Goal: Navigation & Orientation: Find specific page/section

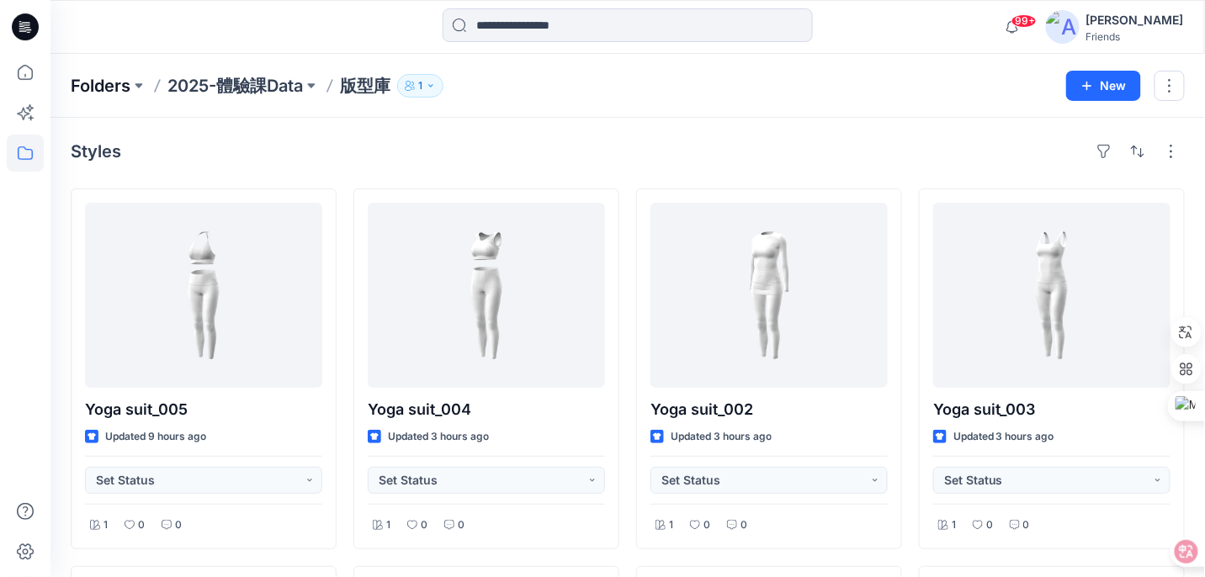
click at [129, 86] on p "Folders" at bounding box center [101, 86] width 60 height 24
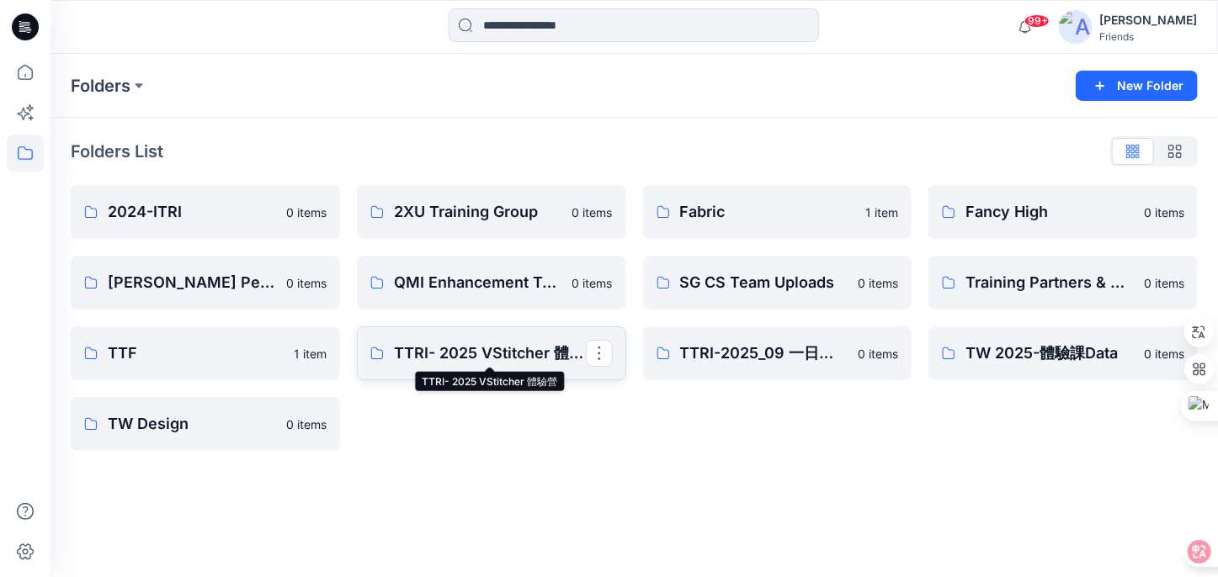
click at [436, 356] on p "TTRI- 2025 VStitcher 體驗營" at bounding box center [490, 354] width 192 height 24
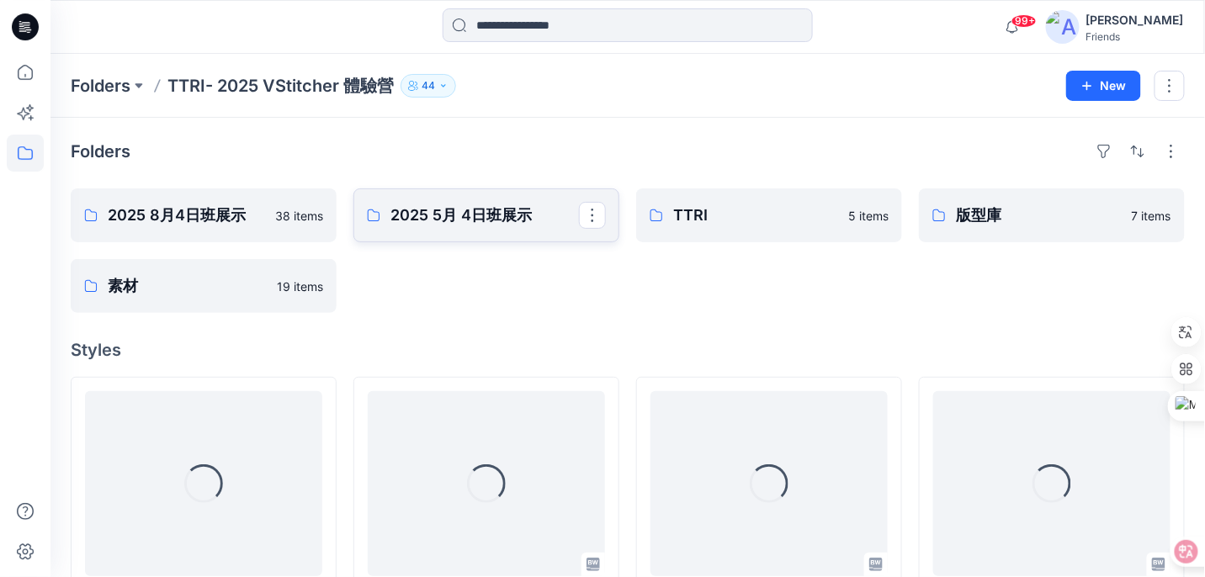
click at [511, 221] on p "2025 5月 4日班展示" at bounding box center [485, 216] width 189 height 24
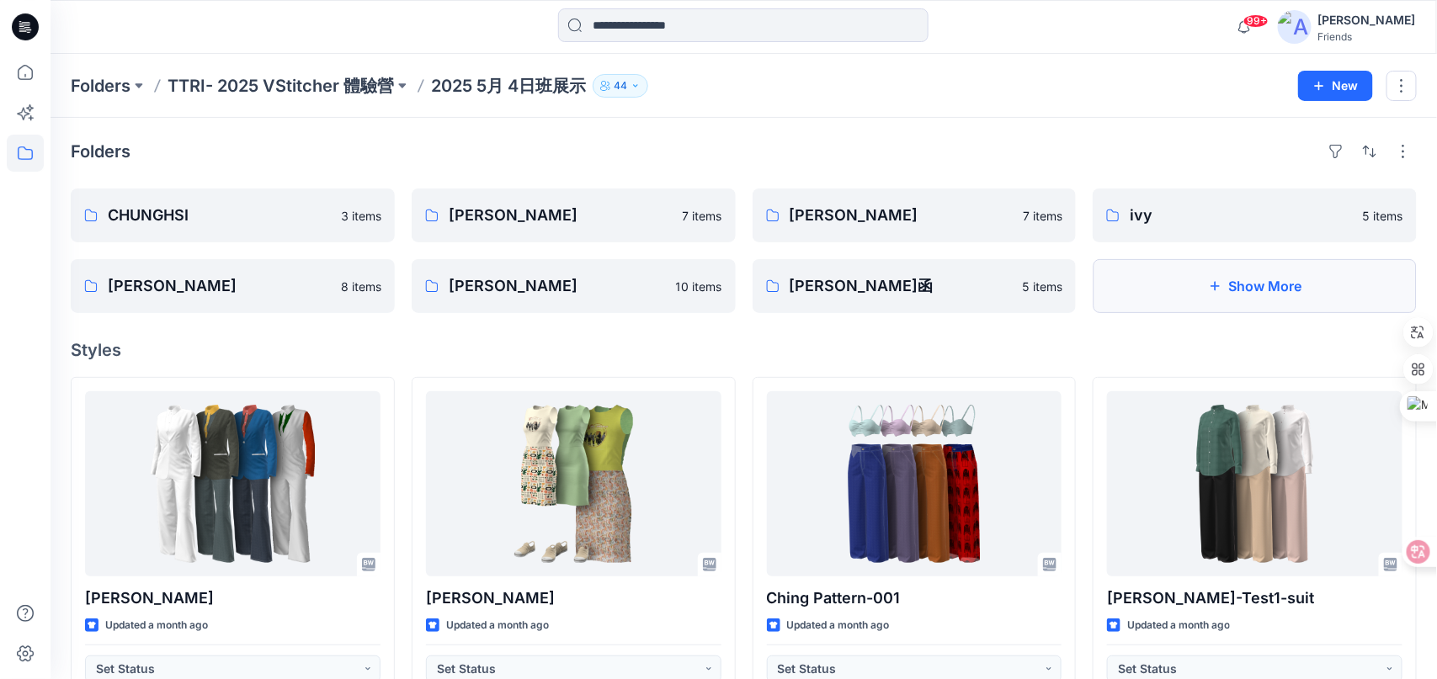
click at [1204, 288] on button "Show More" at bounding box center [1254, 286] width 324 height 54
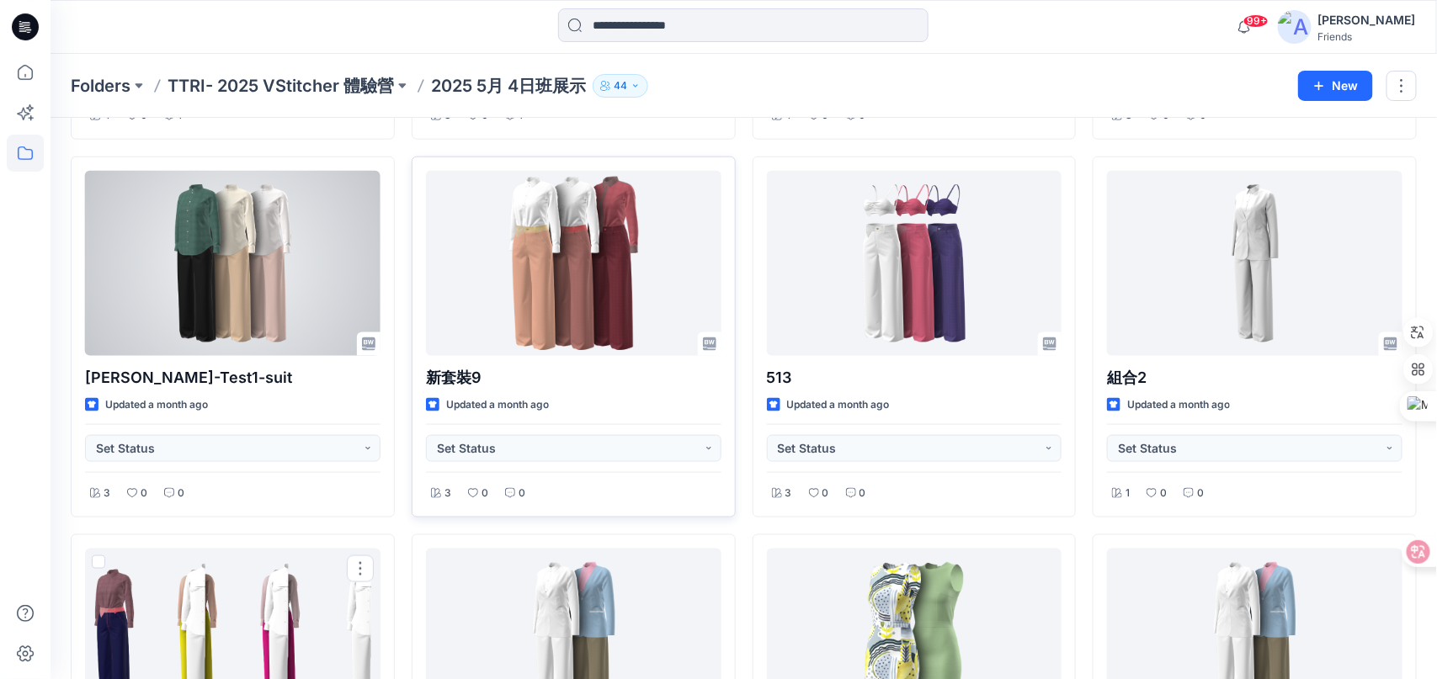
scroll to position [667, 0]
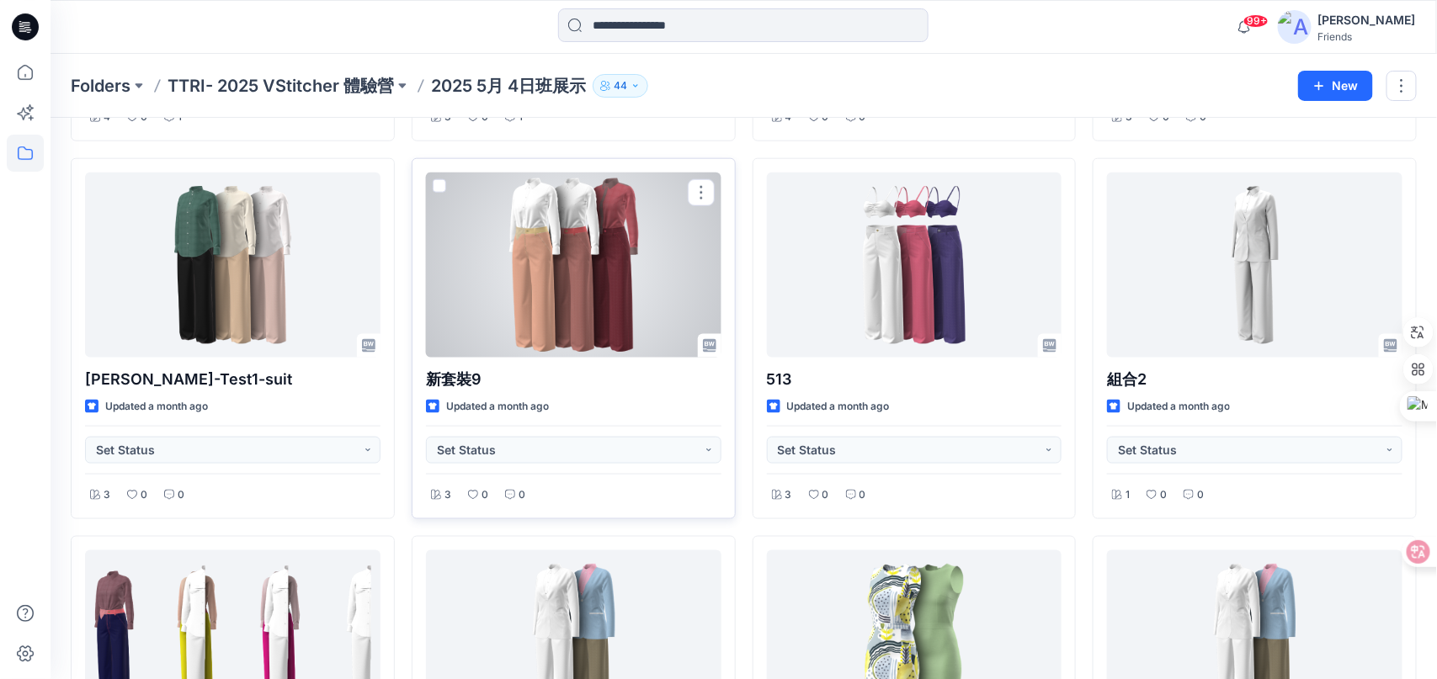
click at [492, 283] on div at bounding box center [573, 265] width 295 height 185
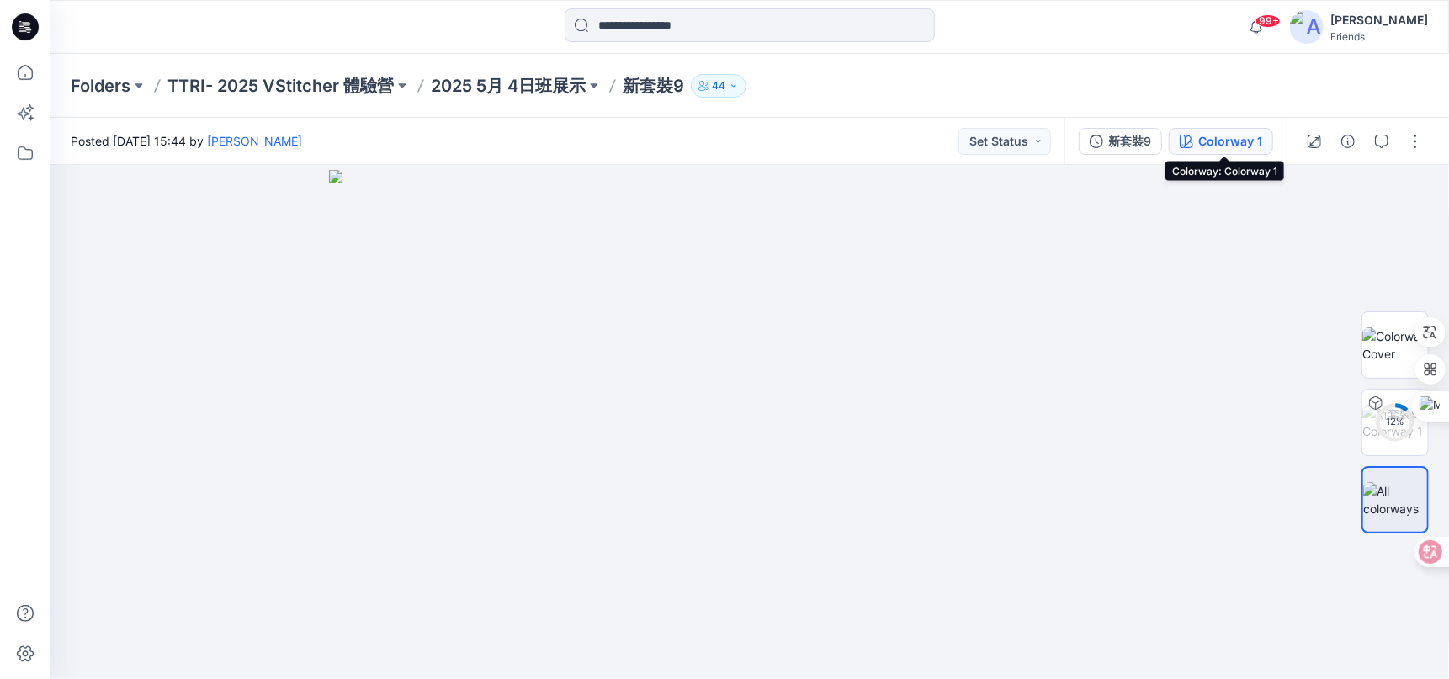
click at [1204, 141] on div "Colorway 1" at bounding box center [1230, 141] width 64 height 19
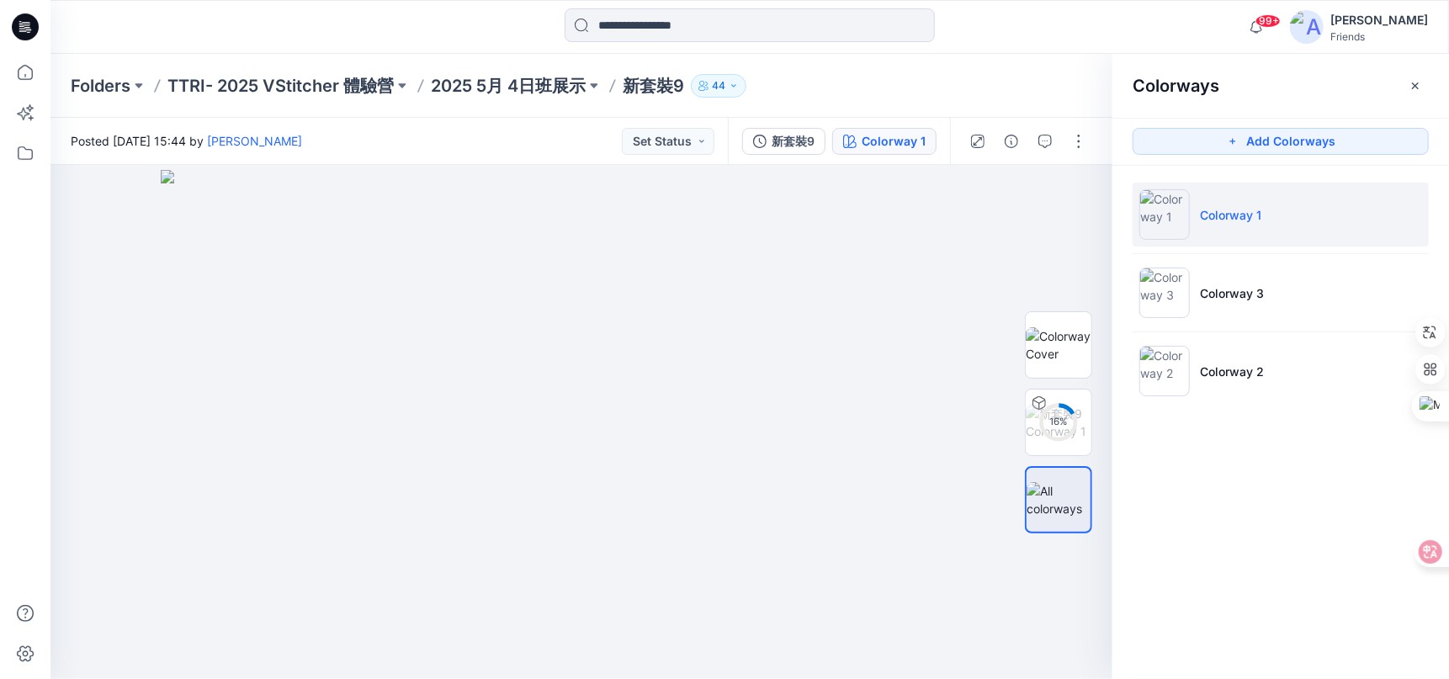
click at [1204, 217] on li "Colorway 1" at bounding box center [1281, 215] width 296 height 64
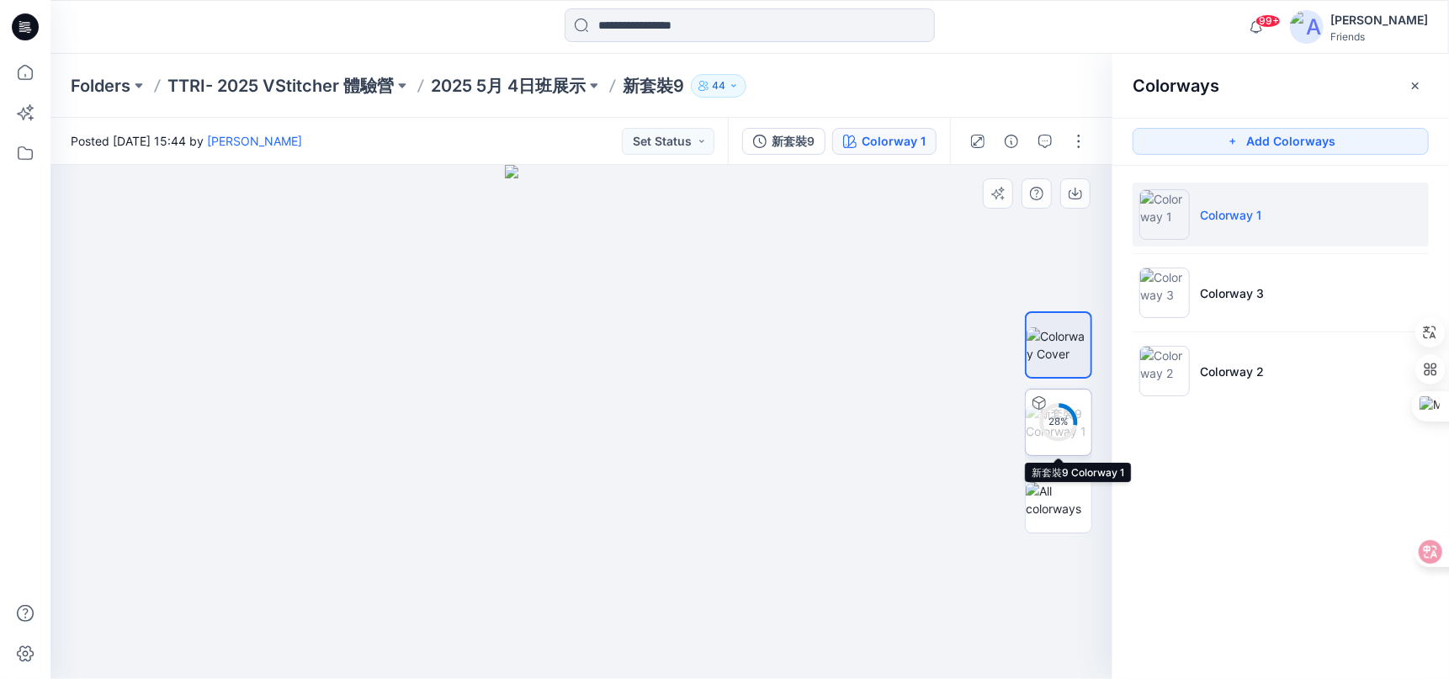
click at [1060, 416] on div "28 %" at bounding box center [1059, 422] width 40 height 14
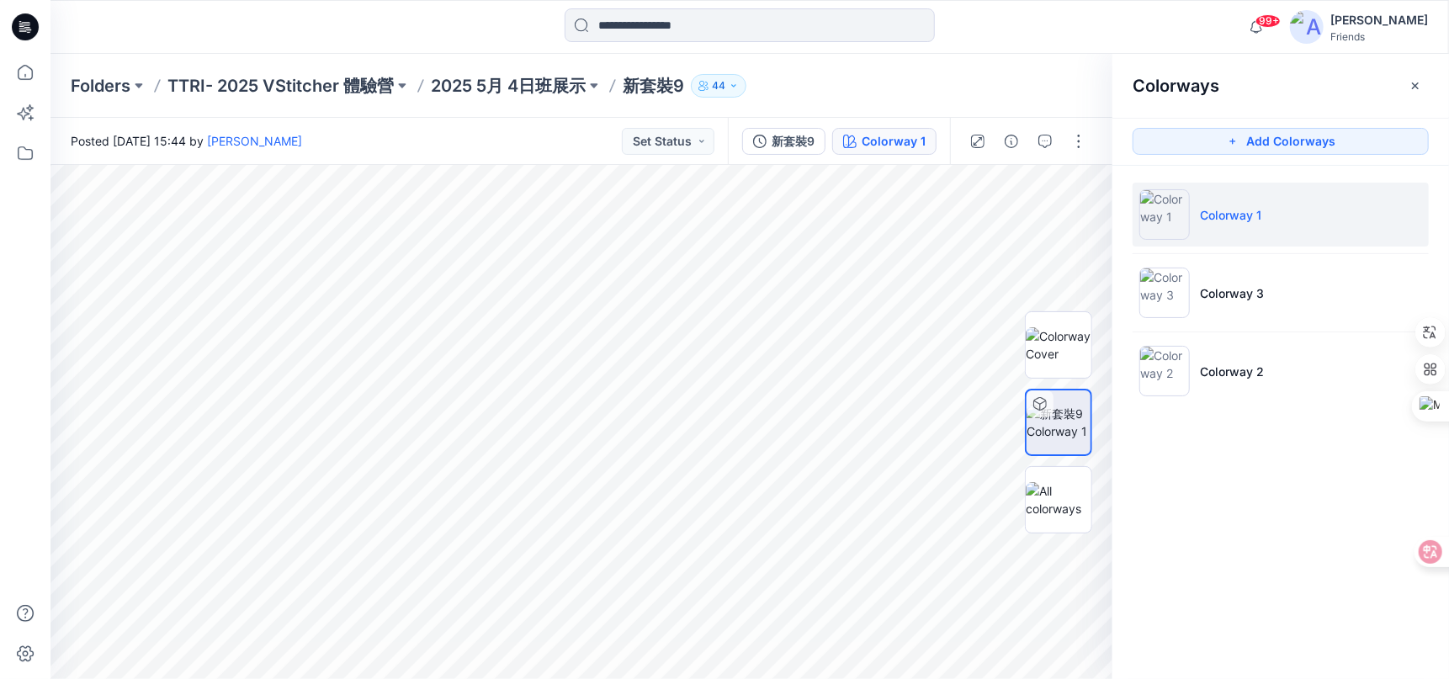
click at [1076, 52] on div "99+ Notifications Your style Yoga suit_001 is ready 2 hours ago Your style Vest…" at bounding box center [749, 27] width 1399 height 54
click at [499, 89] on p "2025 5月 4日班展示" at bounding box center [508, 86] width 155 height 24
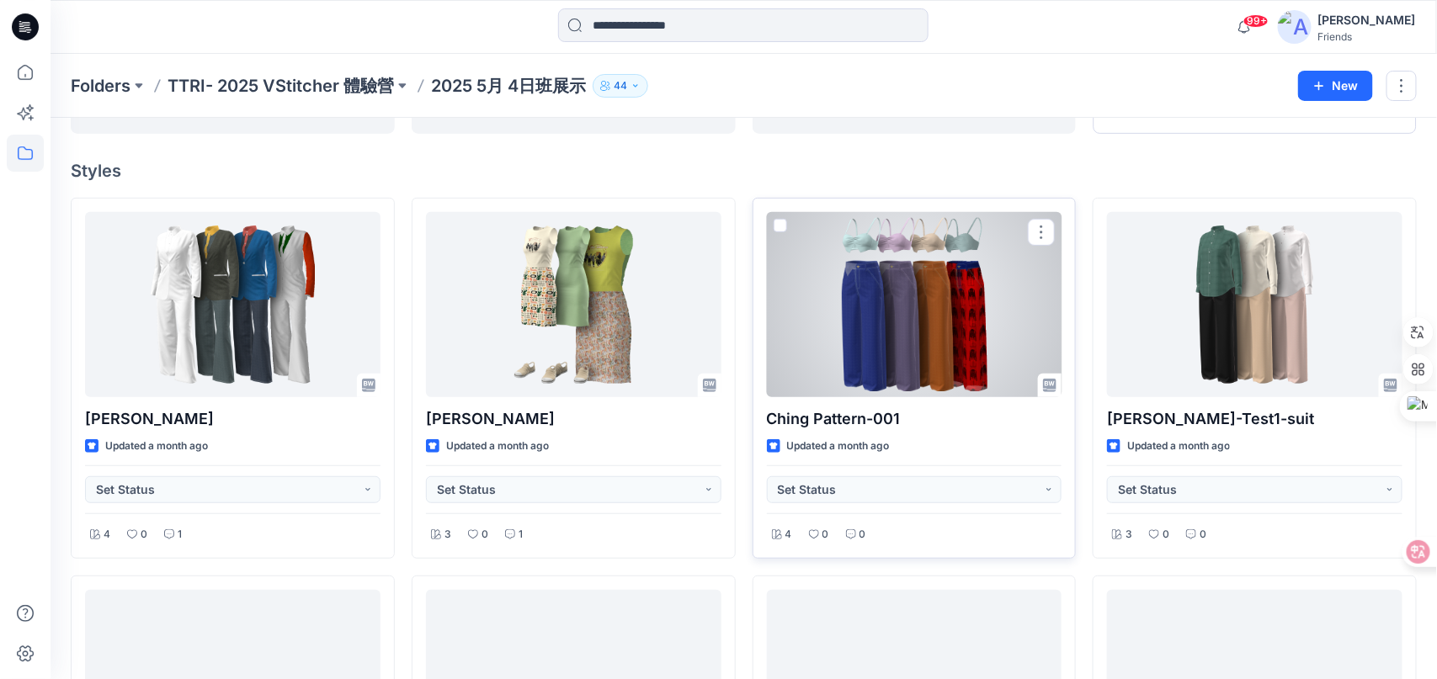
scroll to position [168, 0]
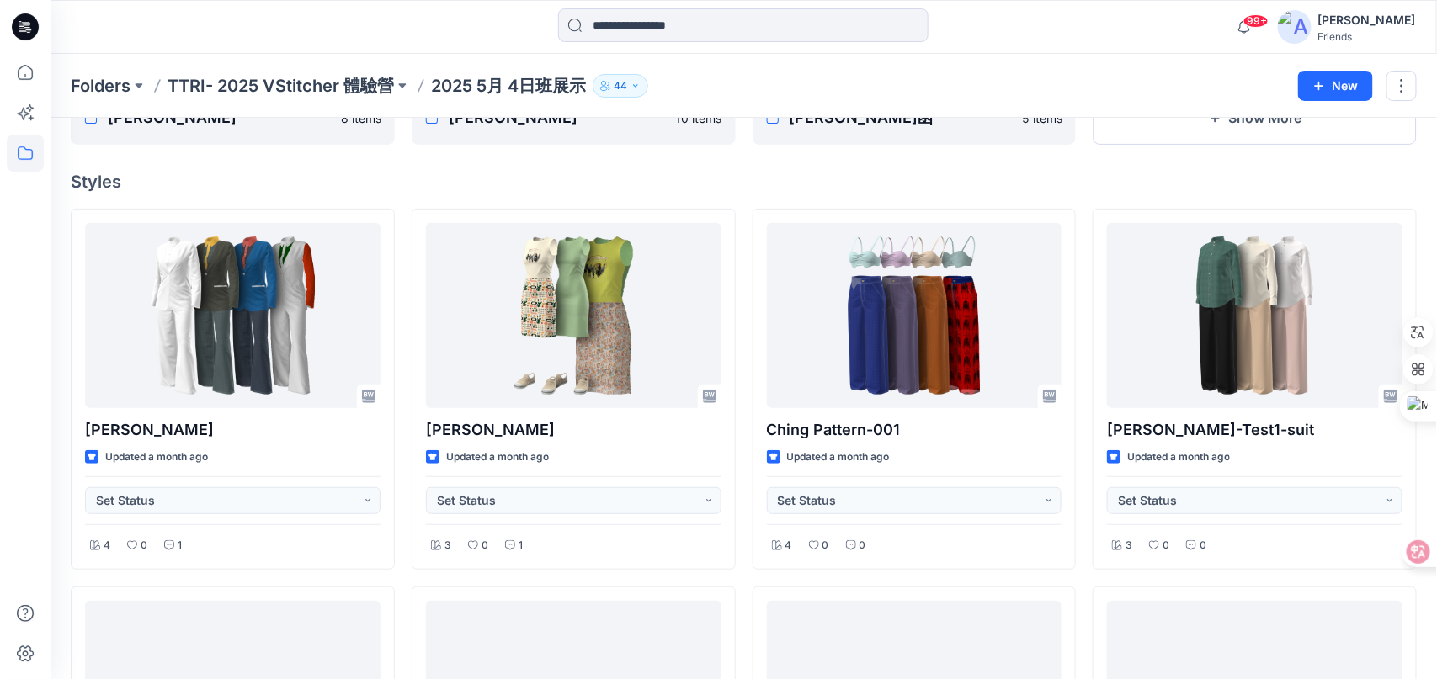
click at [23, 460] on div at bounding box center [25, 366] width 37 height 625
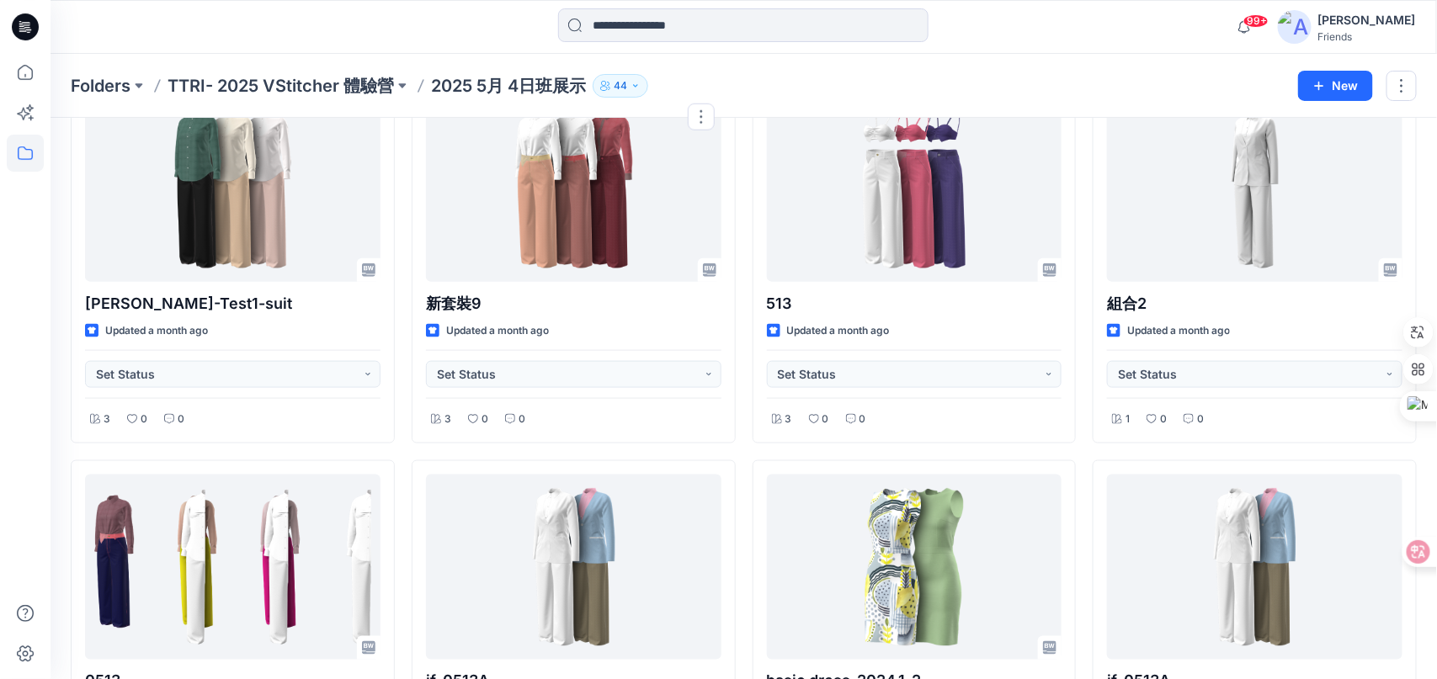
scroll to position [757, 0]
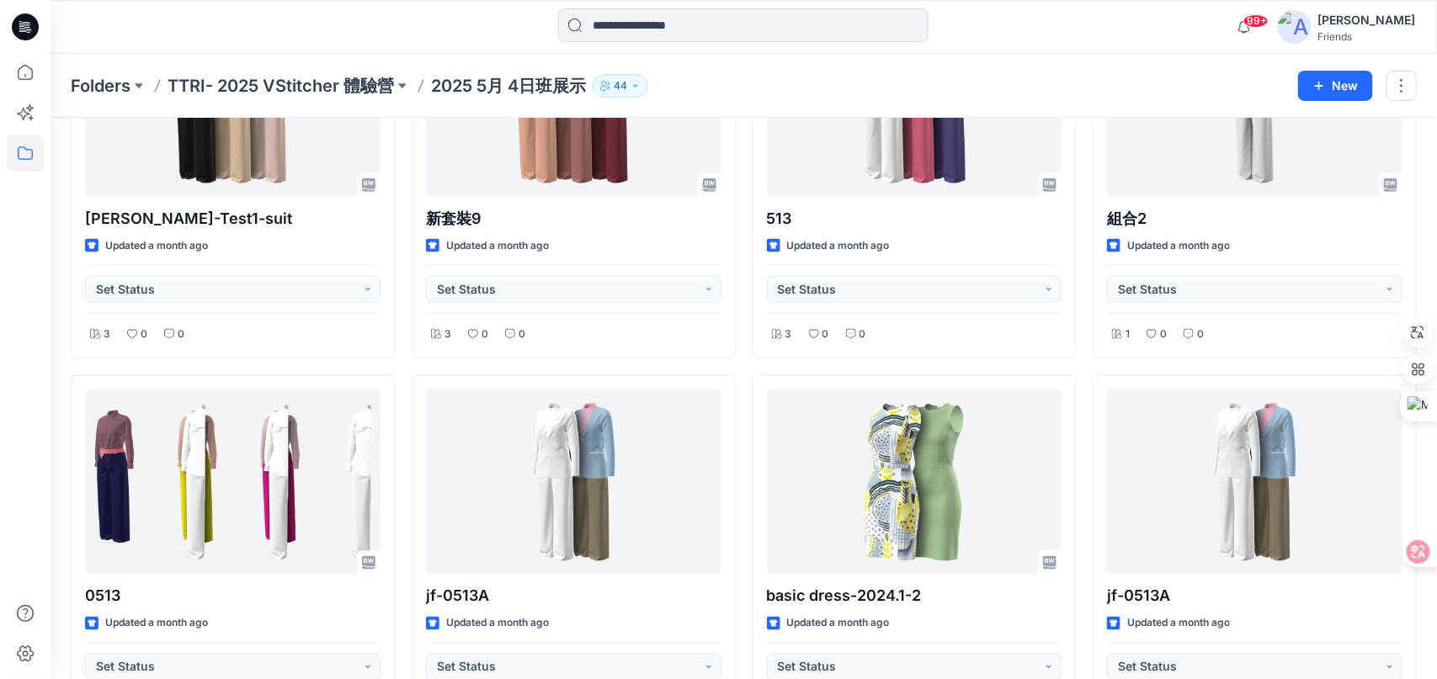
click at [60, 337] on div "Folders CHUNGHSI 3 items [PERSON_NAME]8 items [PERSON_NAME]7 items [PERSON_NAME…" at bounding box center [743, 121] width 1386 height 1522
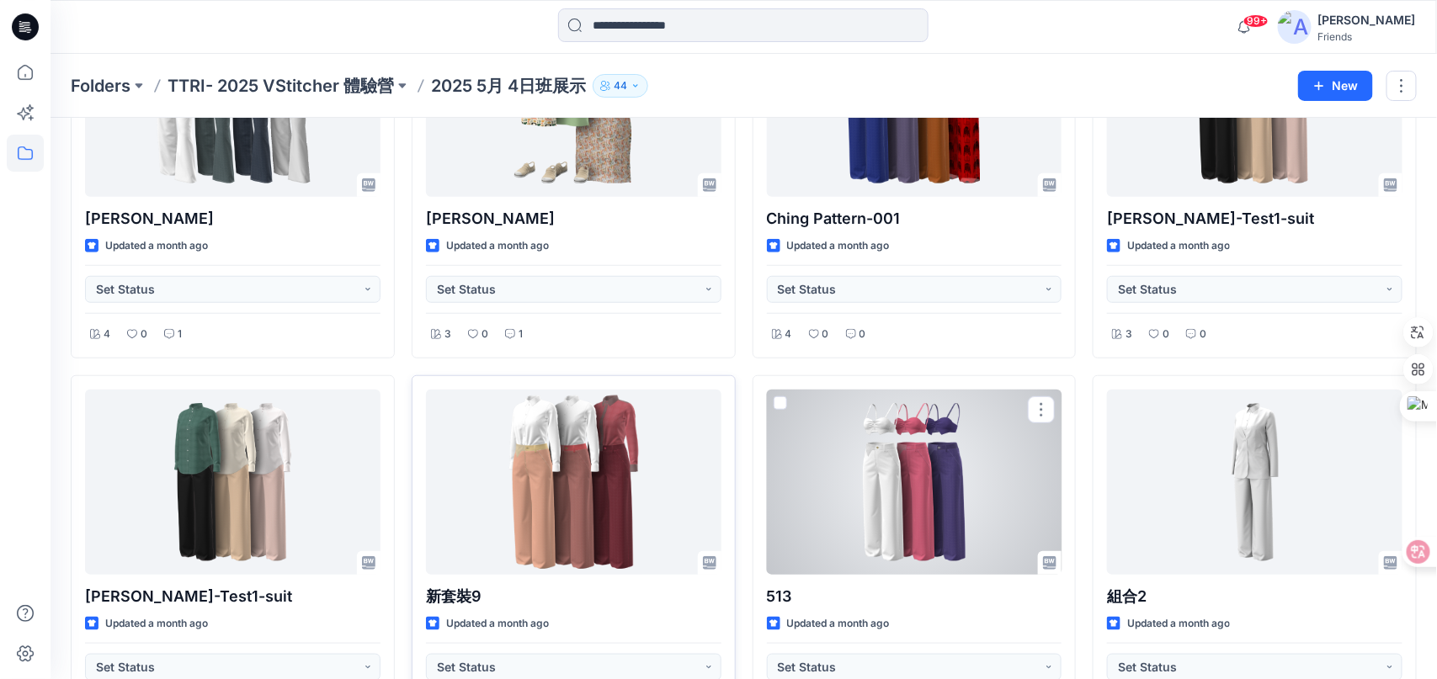
scroll to position [367, 0]
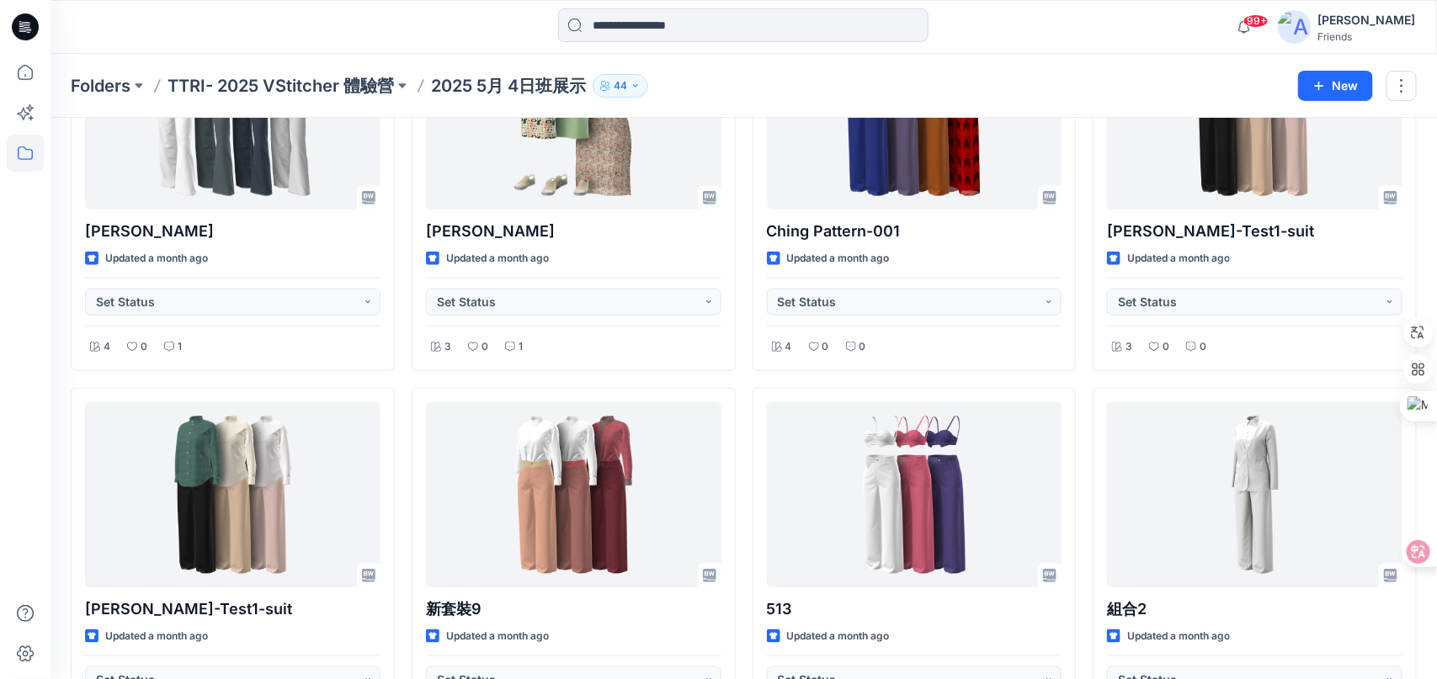
drag, startPoint x: 52, startPoint y: 398, endPoint x: 48, endPoint y: 281, distance: 117.1
